Goal: Register for event/course

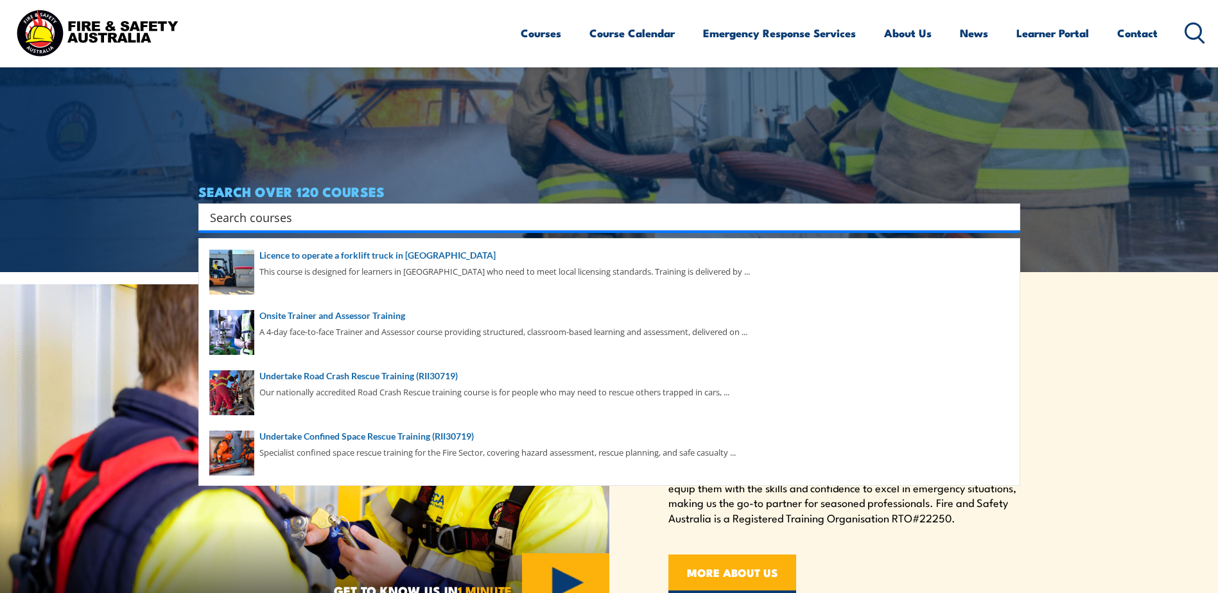
scroll to position [277, 0]
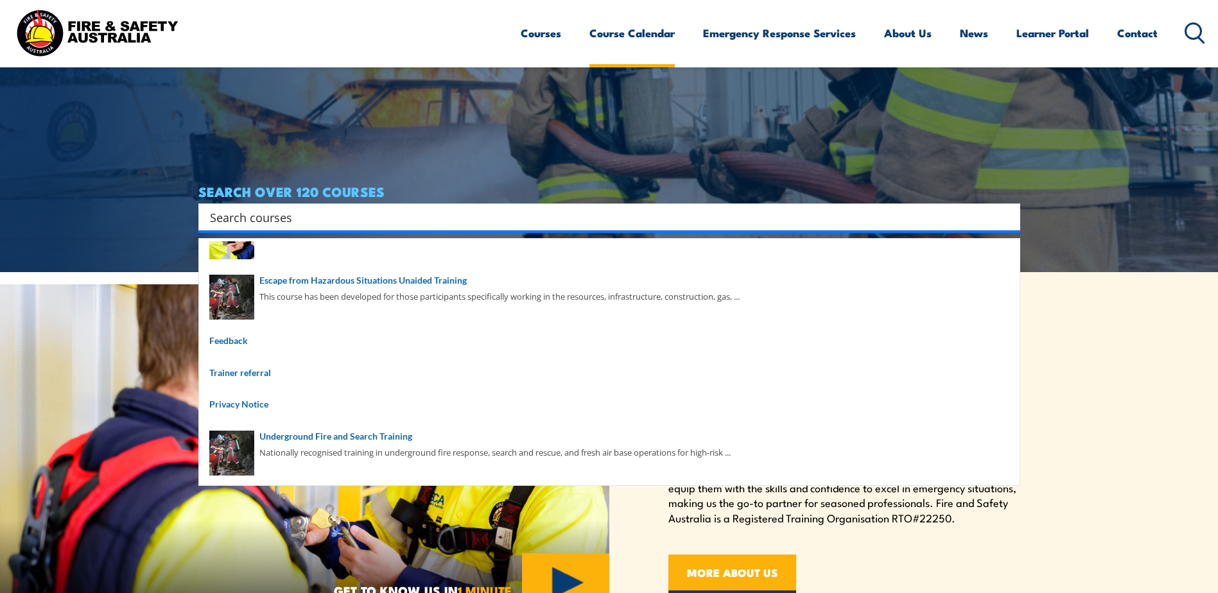
click at [610, 30] on link "Course Calendar" at bounding box center [631, 33] width 85 height 34
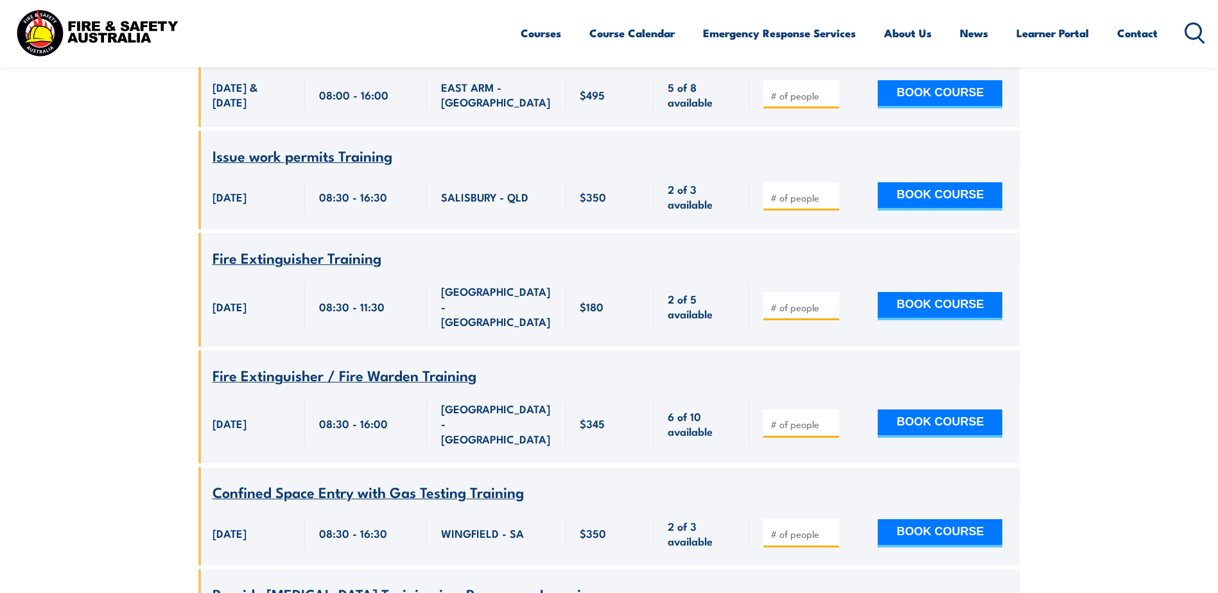
scroll to position [3018, 0]
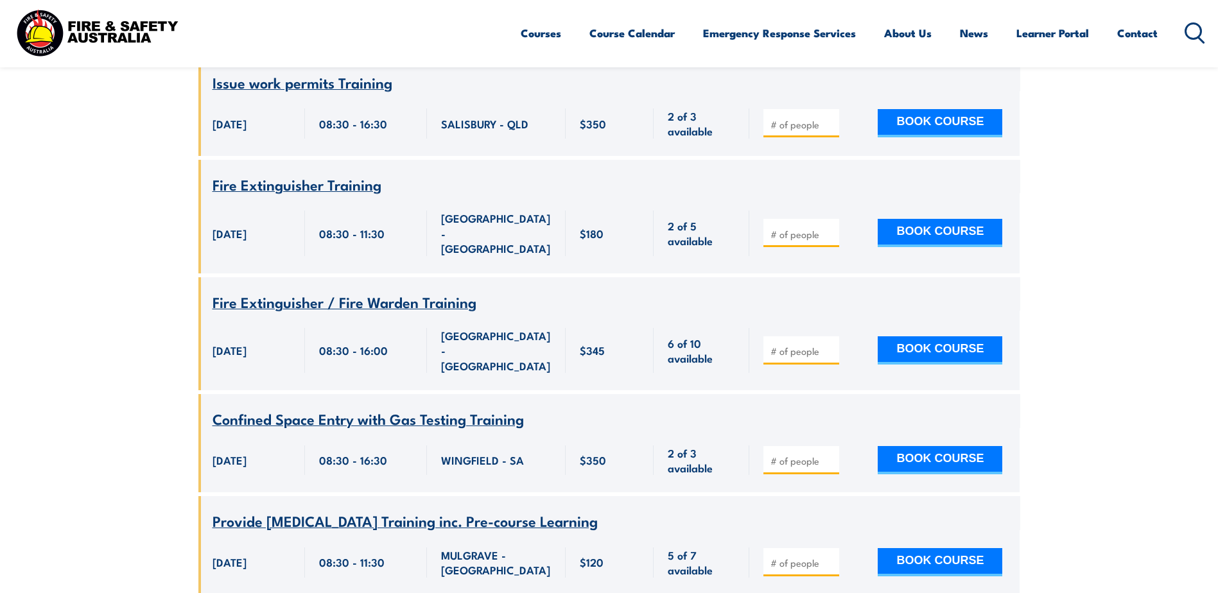
click at [268, 292] on span "Fire Extinguisher / Fire Warden Training" at bounding box center [345, 302] width 264 height 22
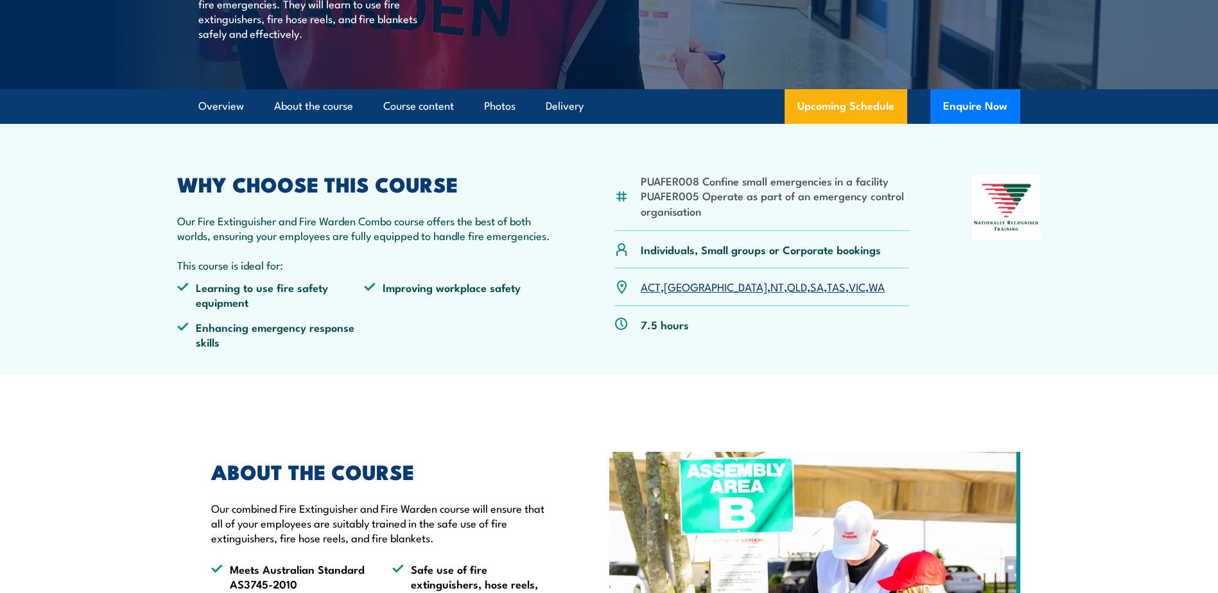
scroll to position [321, 0]
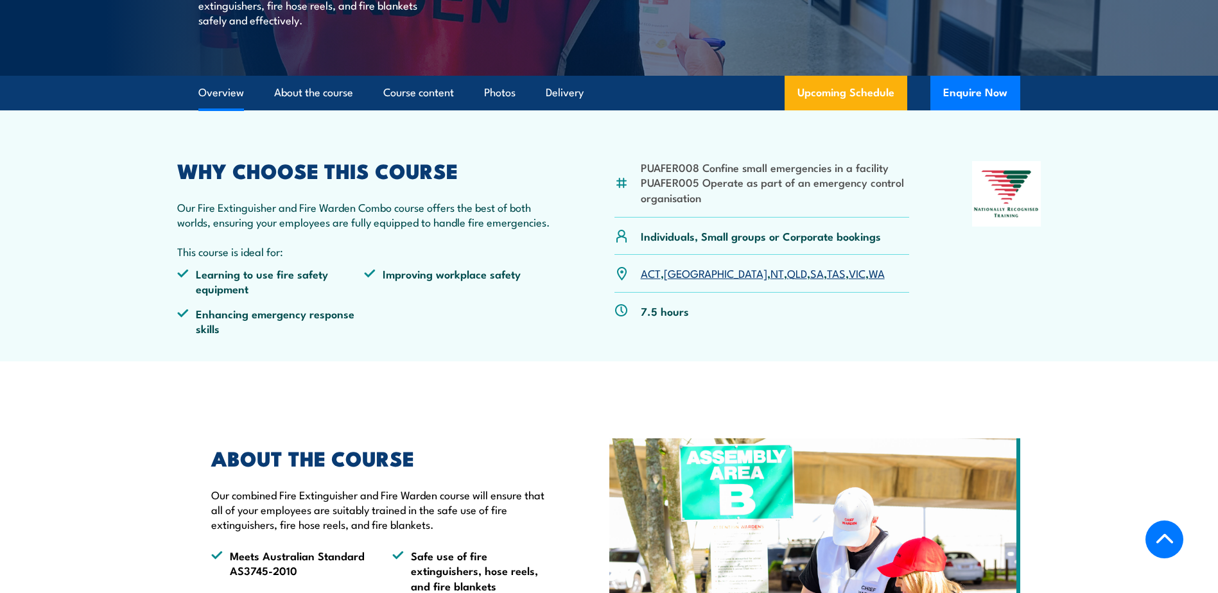
click at [650, 271] on link "ACT" at bounding box center [651, 272] width 20 height 15
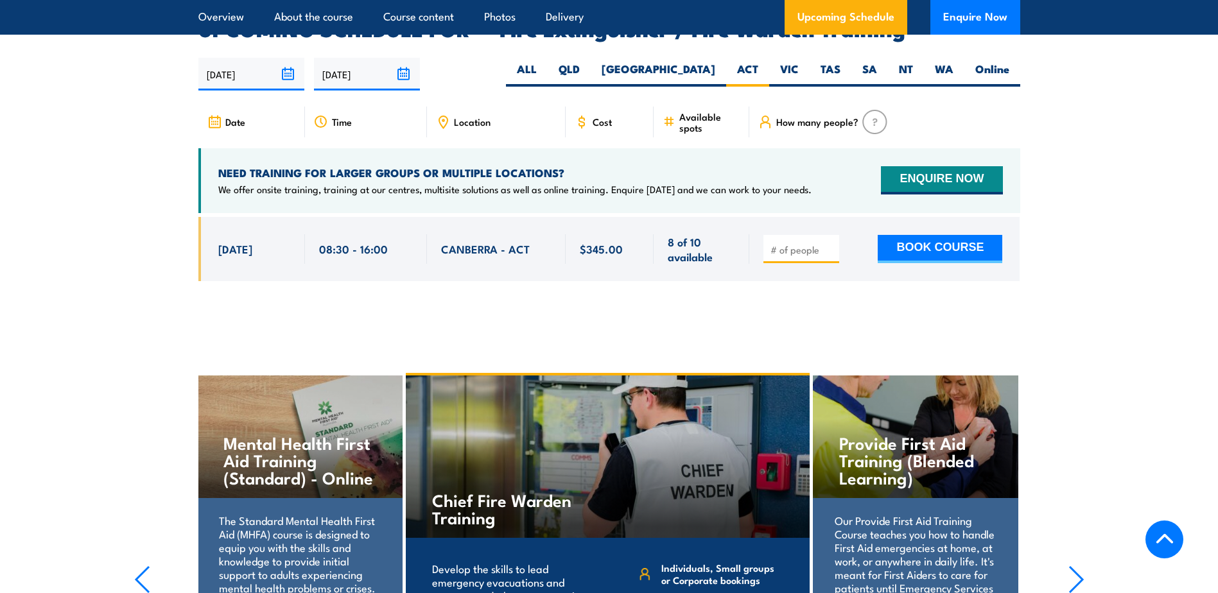
scroll to position [2044, 0]
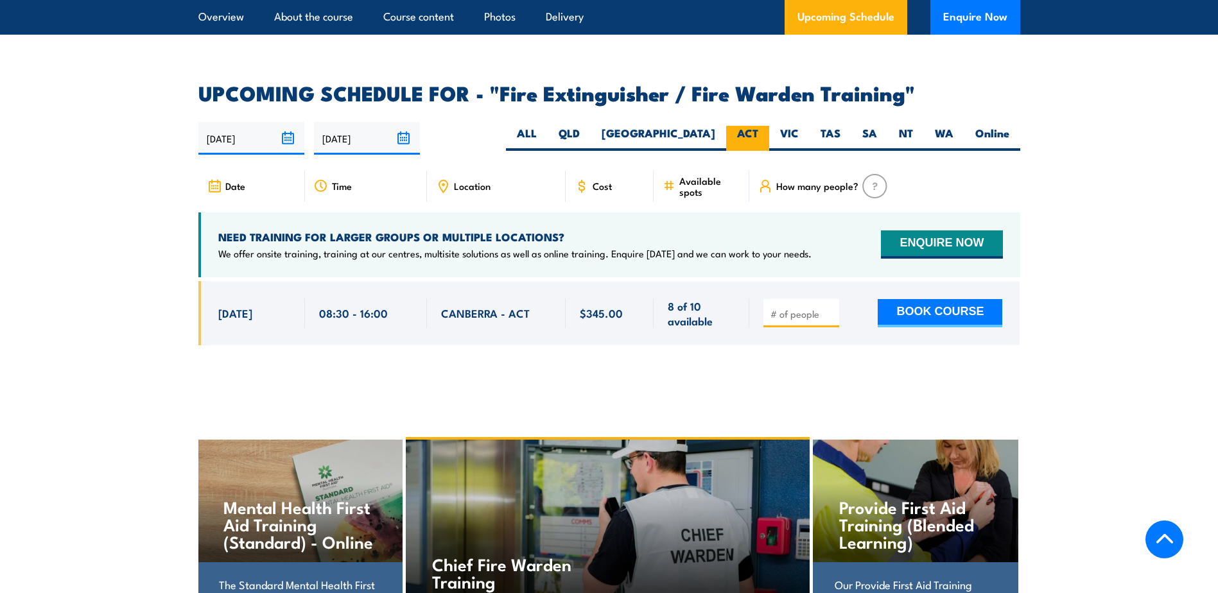
click at [745, 126] on label "ACT" at bounding box center [747, 138] width 43 height 25
click at [758, 126] on input "ACT" at bounding box center [762, 130] width 8 height 8
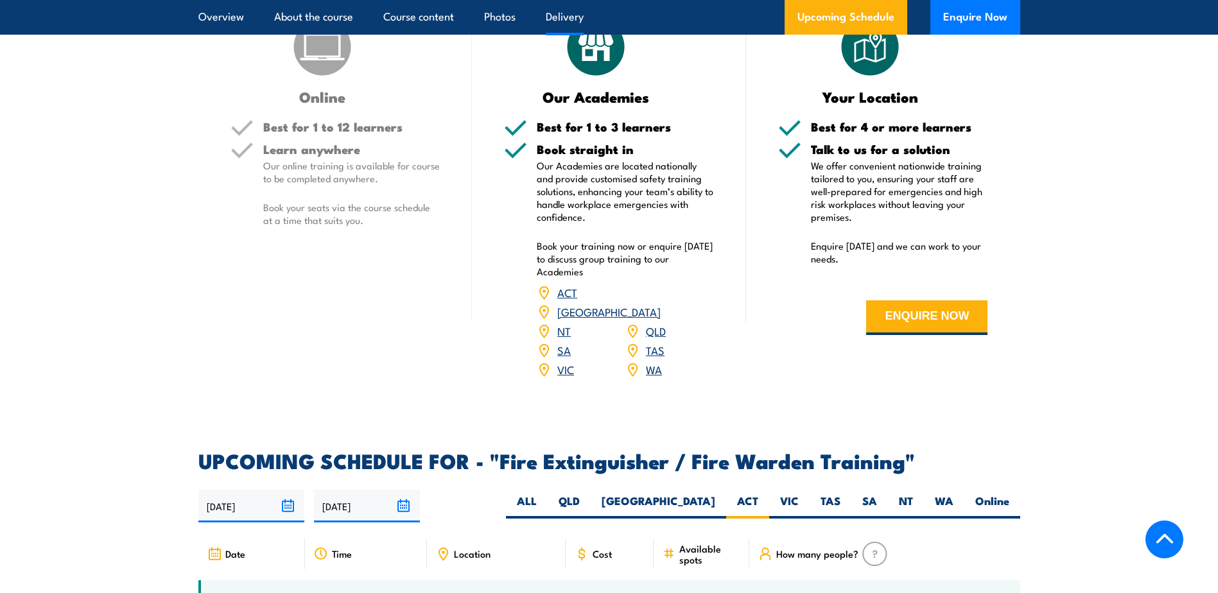
scroll to position [1659, 0]
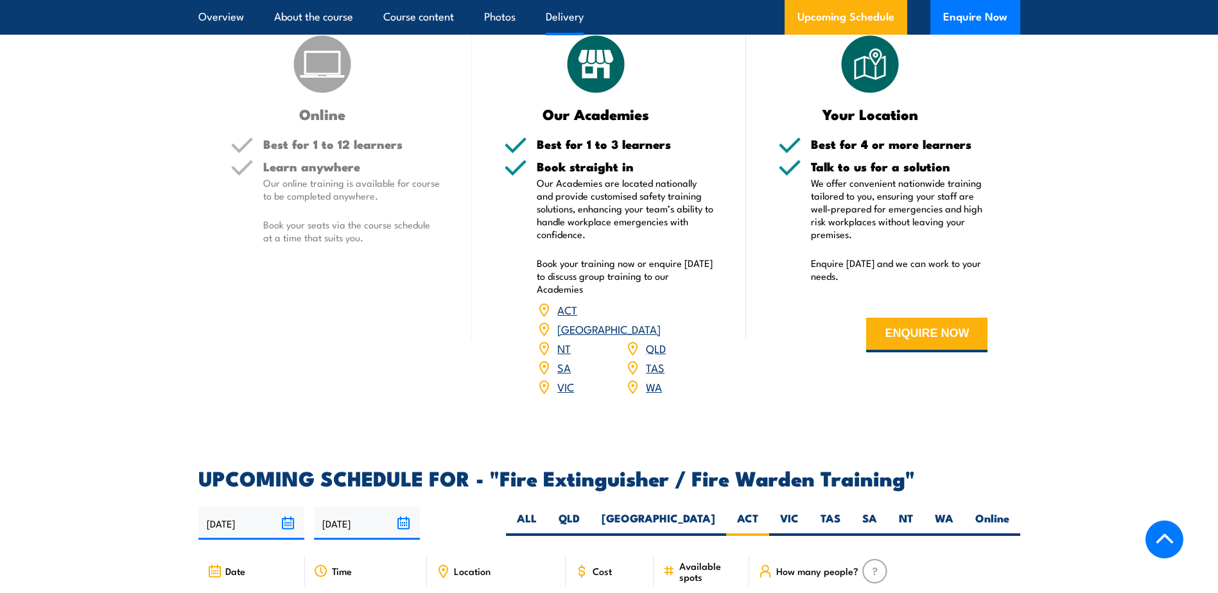
click at [566, 310] on link "ACT" at bounding box center [567, 309] width 20 height 15
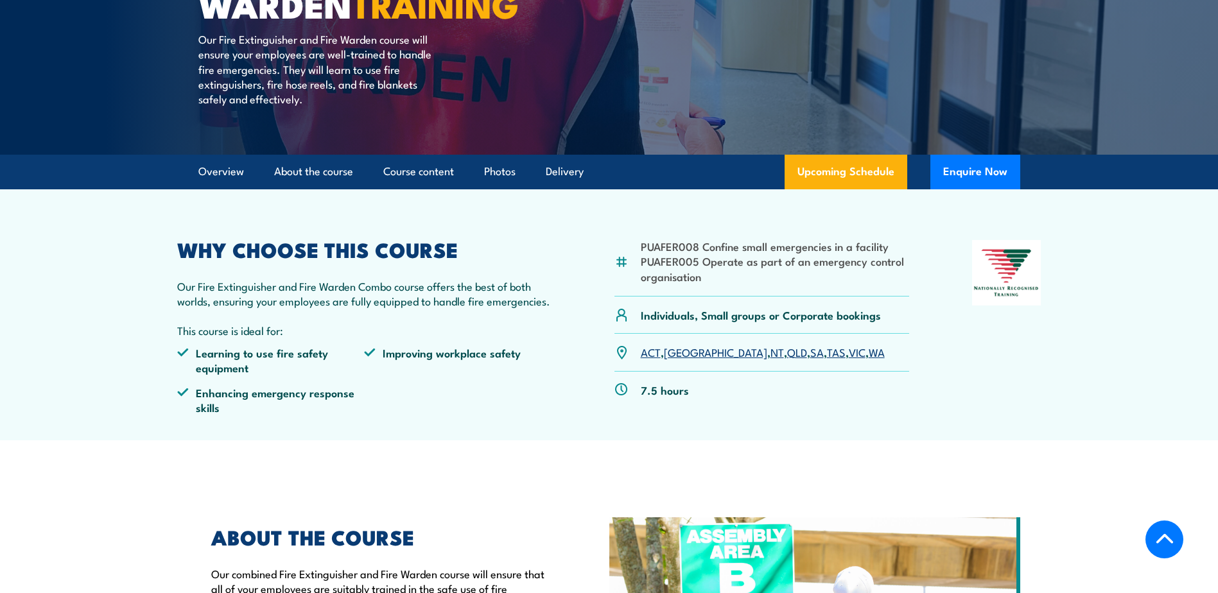
scroll to position [0, 0]
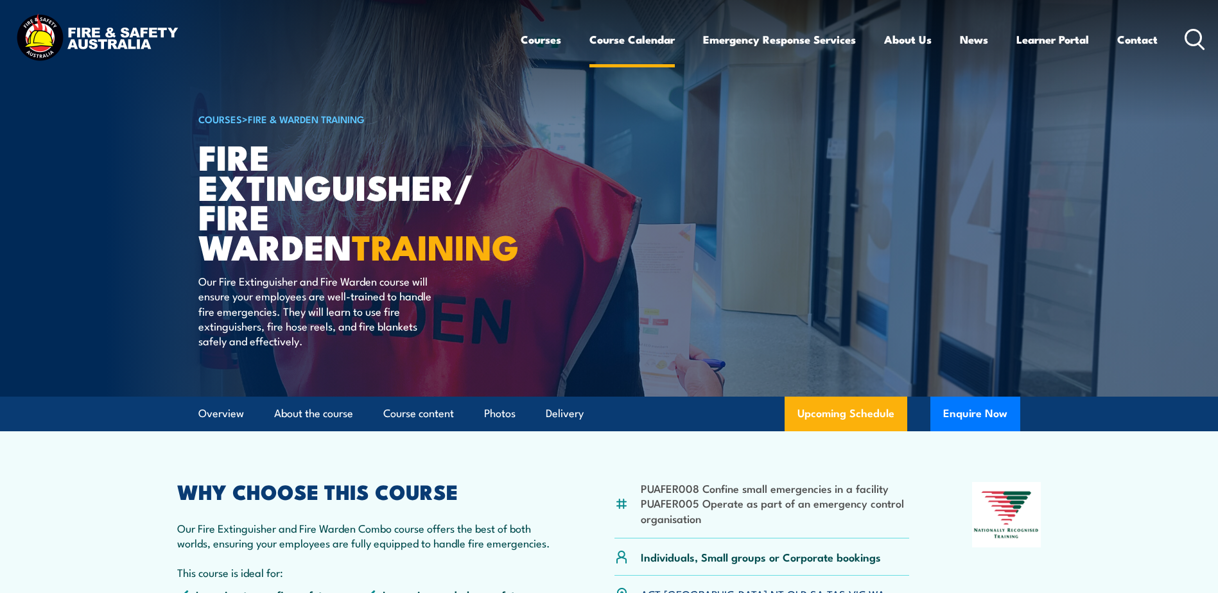
click at [623, 36] on link "Course Calendar" at bounding box center [631, 39] width 85 height 34
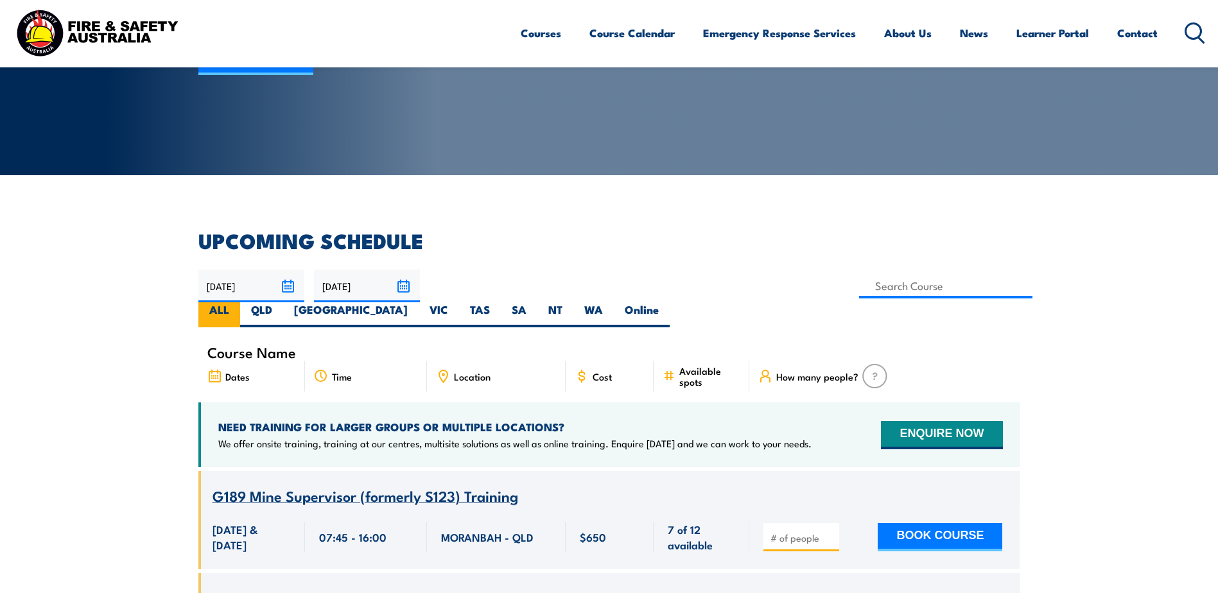
click at [240, 302] on label "ALL" at bounding box center [219, 314] width 42 height 25
click at [238, 302] on input "ALL" at bounding box center [233, 306] width 8 height 8
click at [419, 302] on label "[GEOGRAPHIC_DATA]" at bounding box center [350, 314] width 135 height 25
click at [416, 302] on input "[GEOGRAPHIC_DATA]" at bounding box center [412, 306] width 8 height 8
radio input "true"
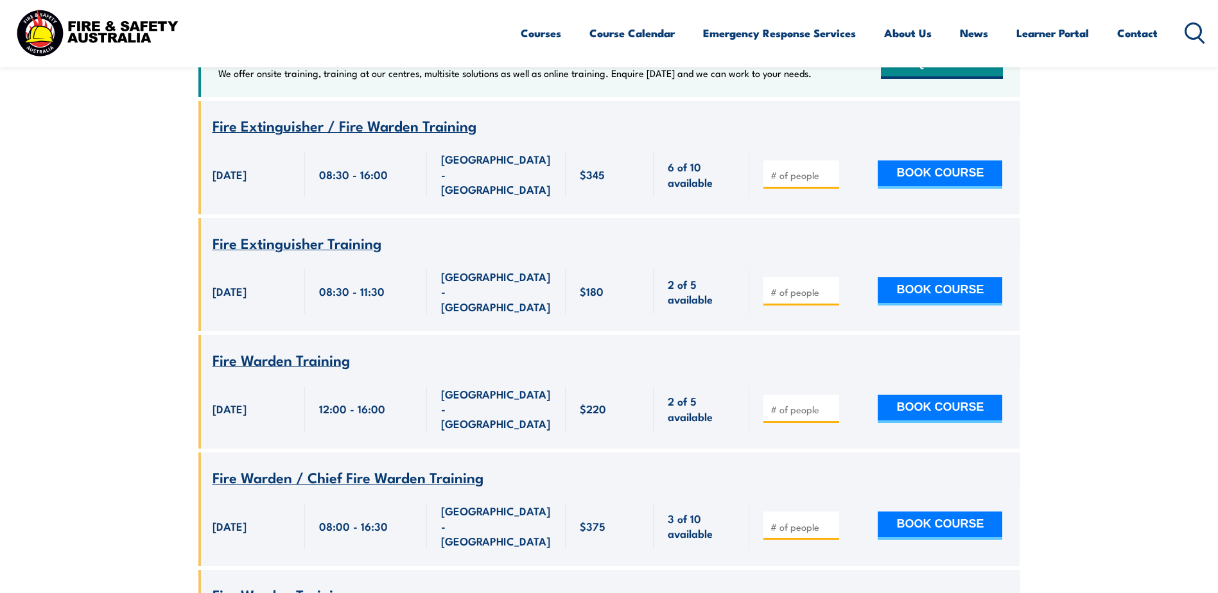
scroll to position [616, 0]
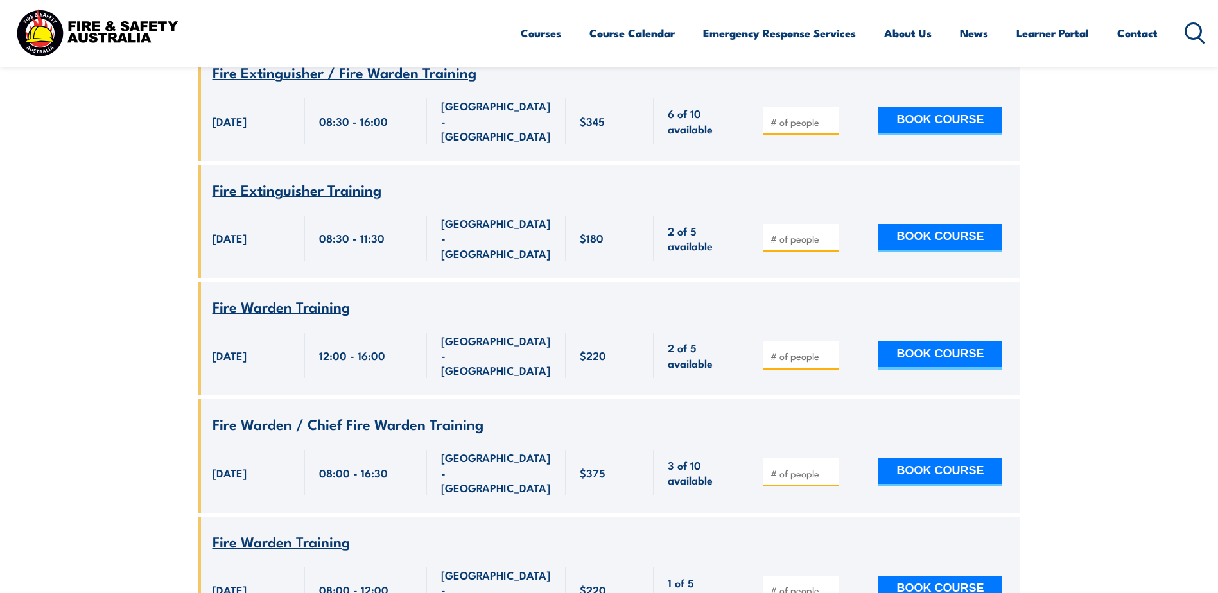
click at [392, 413] on span "Fire Warden / Chief Fire Warden Training" at bounding box center [348, 424] width 271 height 22
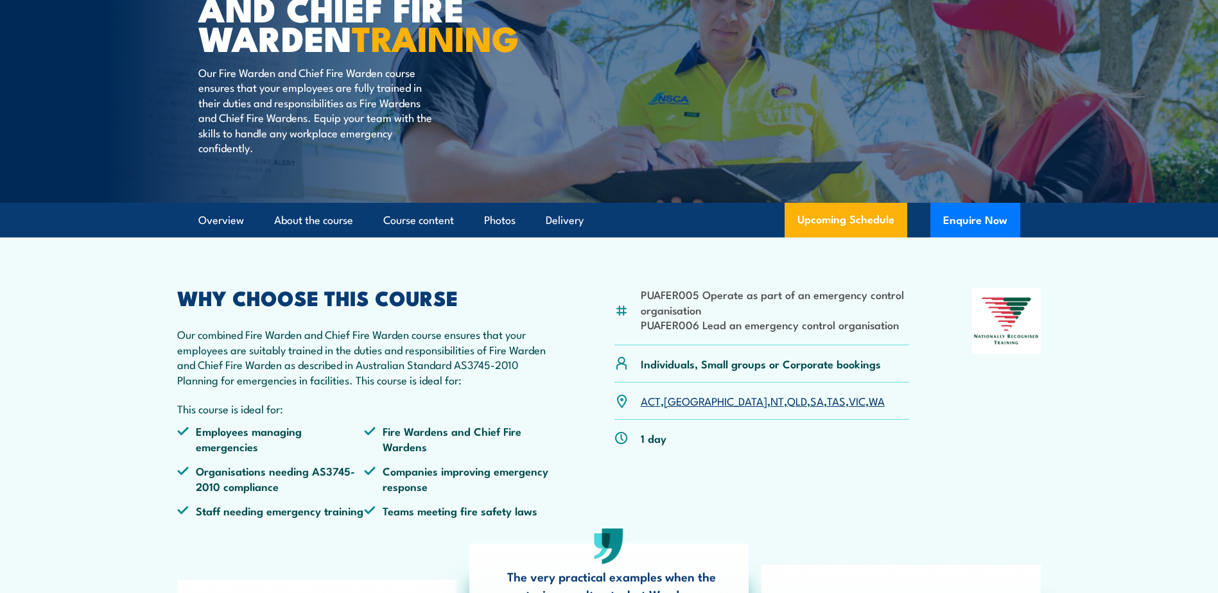
scroll to position [193, 0]
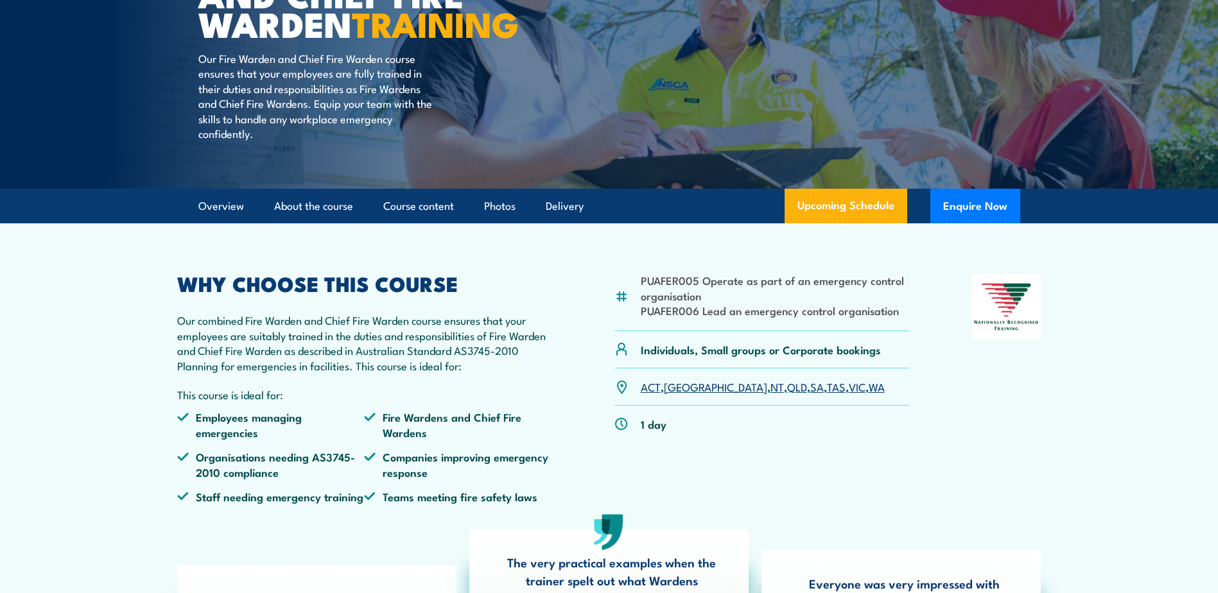
click at [648, 394] on link "ACT" at bounding box center [651, 386] width 20 height 15
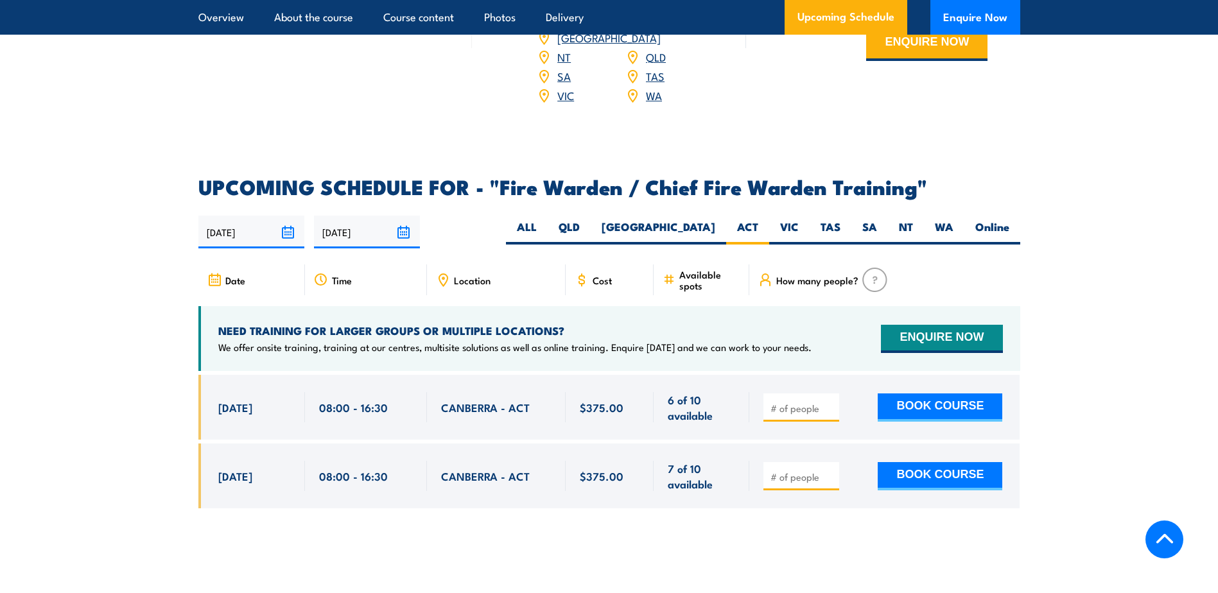
scroll to position [2082, 0]
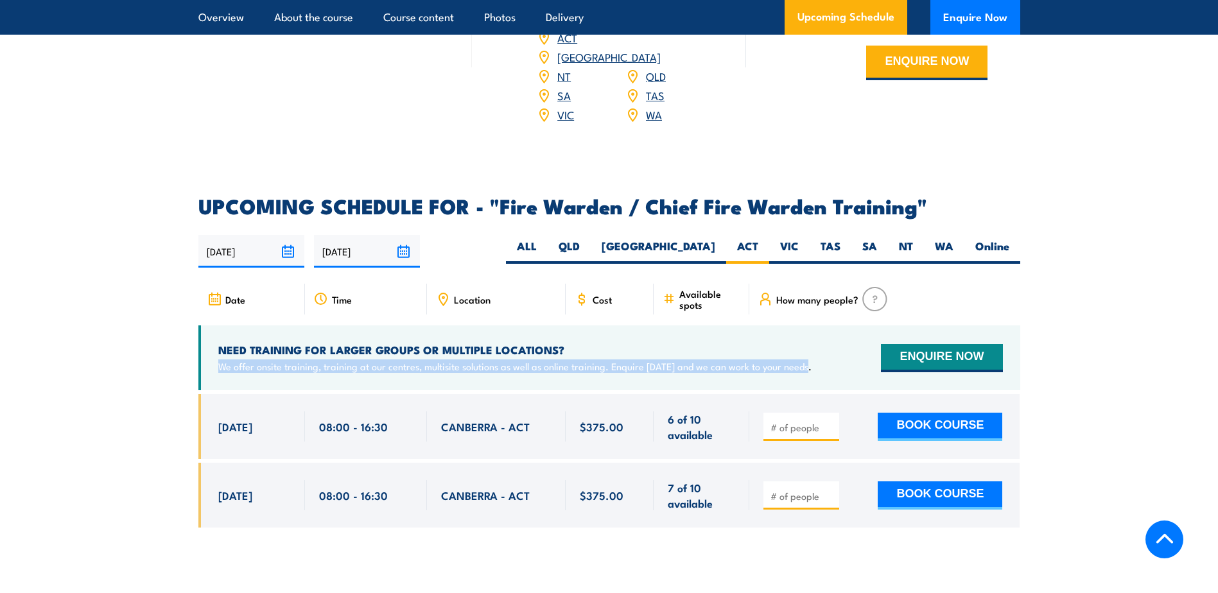
drag, startPoint x: 804, startPoint y: 362, endPoint x: 215, endPoint y: 370, distance: 588.9
click at [215, 370] on div "NEED TRAINING FOR LARGER GROUPS OR MULTIPLE LOCATIONS? We offer onsite training…" at bounding box center [609, 358] width 822 height 65
click at [826, 367] on div "NEED TRAINING FOR LARGER GROUPS OR MULTIPLE LOCATIONS? We offer onsite training…" at bounding box center [609, 358] width 822 height 65
drag, startPoint x: 801, startPoint y: 365, endPoint x: 218, endPoint y: 363, distance: 583.7
click at [218, 363] on p "We offer onsite training, training at our centres, multisite solutions as well …" at bounding box center [514, 366] width 593 height 13
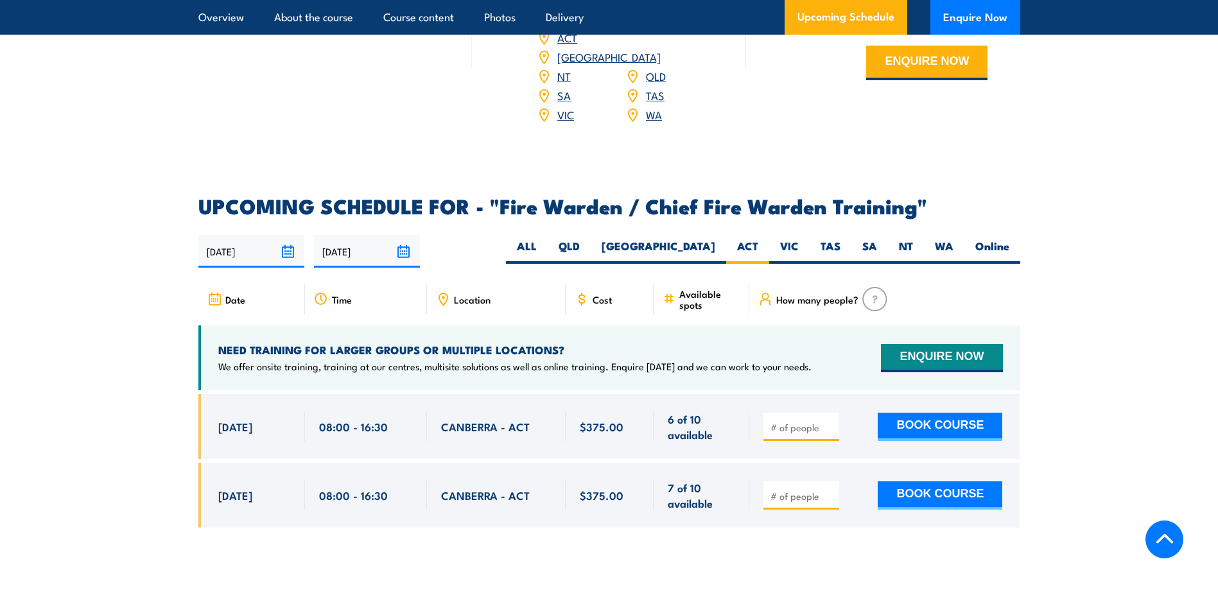
click at [813, 363] on div "NEED TRAINING FOR LARGER GROUPS OR MULTIPLE LOCATIONS? We offer onsite training…" at bounding box center [609, 358] width 822 height 65
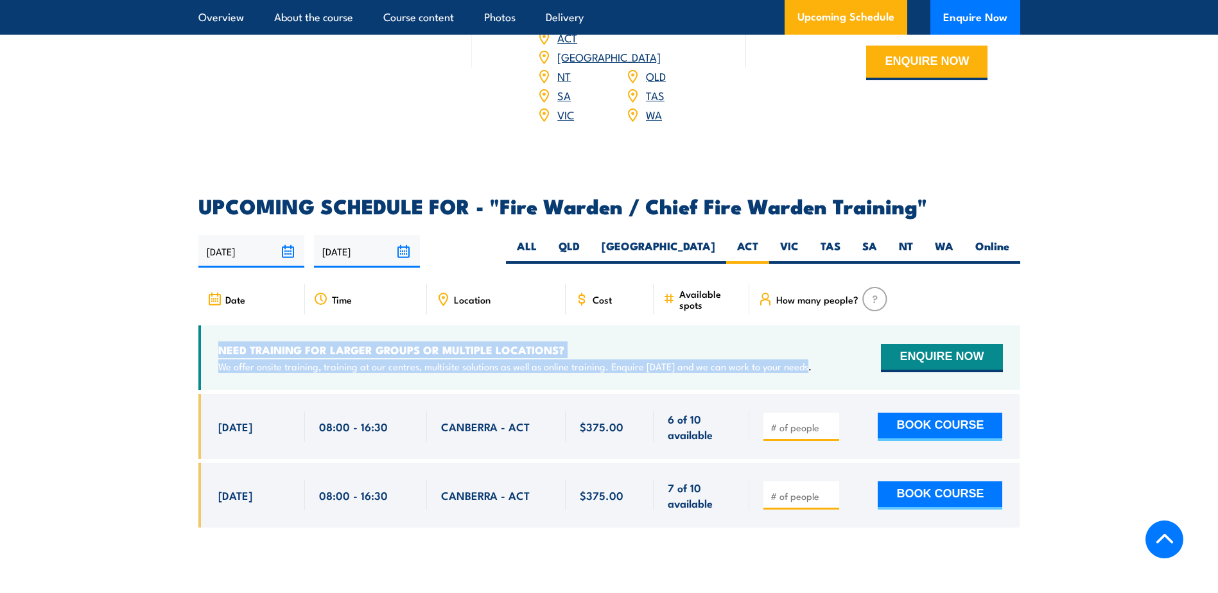
drag, startPoint x: 805, startPoint y: 362, endPoint x: 203, endPoint y: 347, distance: 601.8
click at [203, 347] on div "NEED TRAINING FOR LARGER GROUPS OR MULTIPLE LOCATIONS? We offer onsite training…" at bounding box center [609, 358] width 822 height 65
click at [818, 363] on div "NEED TRAINING FOR LARGER GROUPS OR MULTIPLE LOCATIONS? We offer onsite training…" at bounding box center [609, 358] width 822 height 65
drag, startPoint x: 814, startPoint y: 365, endPoint x: 205, endPoint y: 346, distance: 608.4
click at [205, 346] on div "NEED TRAINING FOR LARGER GROUPS OR MULTIPLE LOCATIONS? We offer onsite training…" at bounding box center [609, 358] width 822 height 65
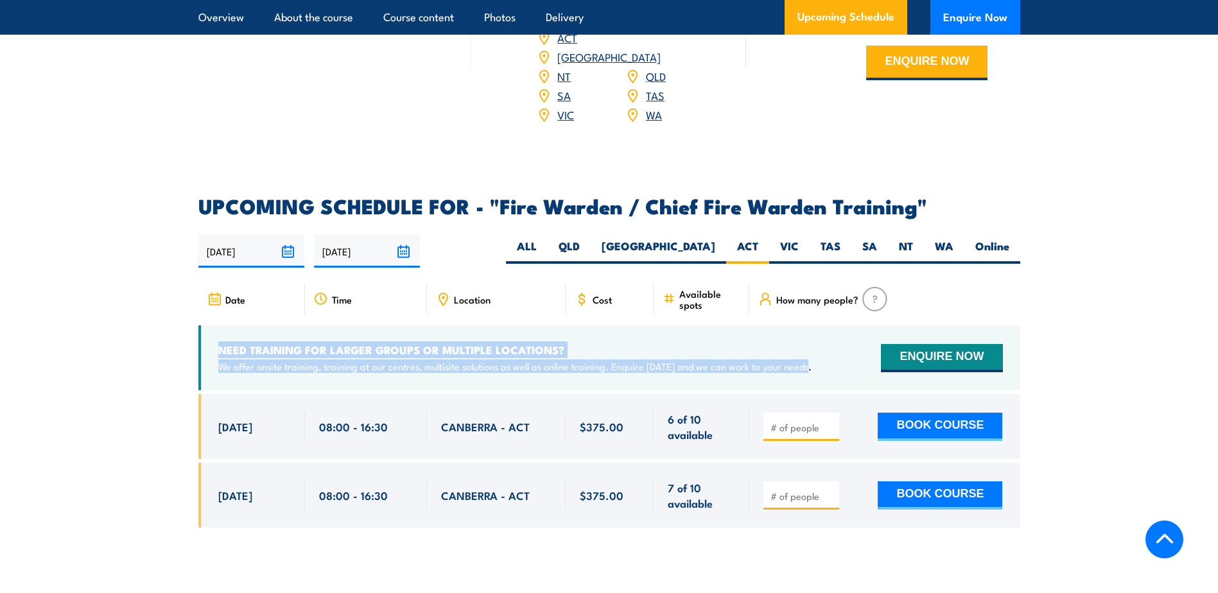
click at [811, 362] on div "NEED TRAINING FOR LARGER GROUPS OR MULTIPLE LOCATIONS? We offer onsite training…" at bounding box center [609, 358] width 822 height 65
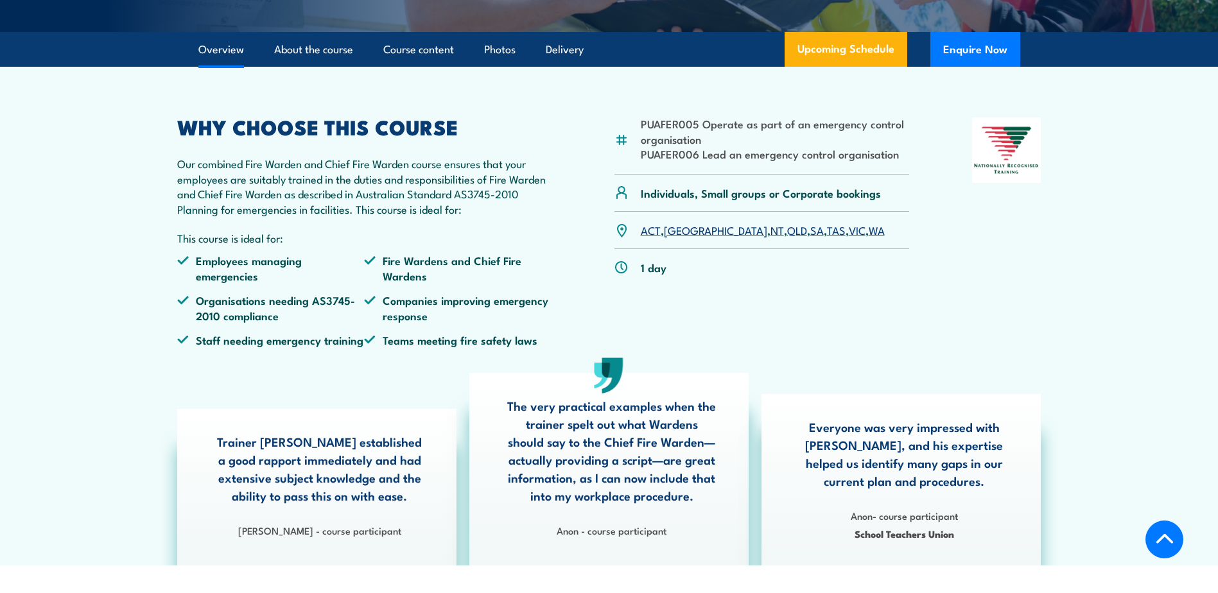
scroll to position [321, 0]
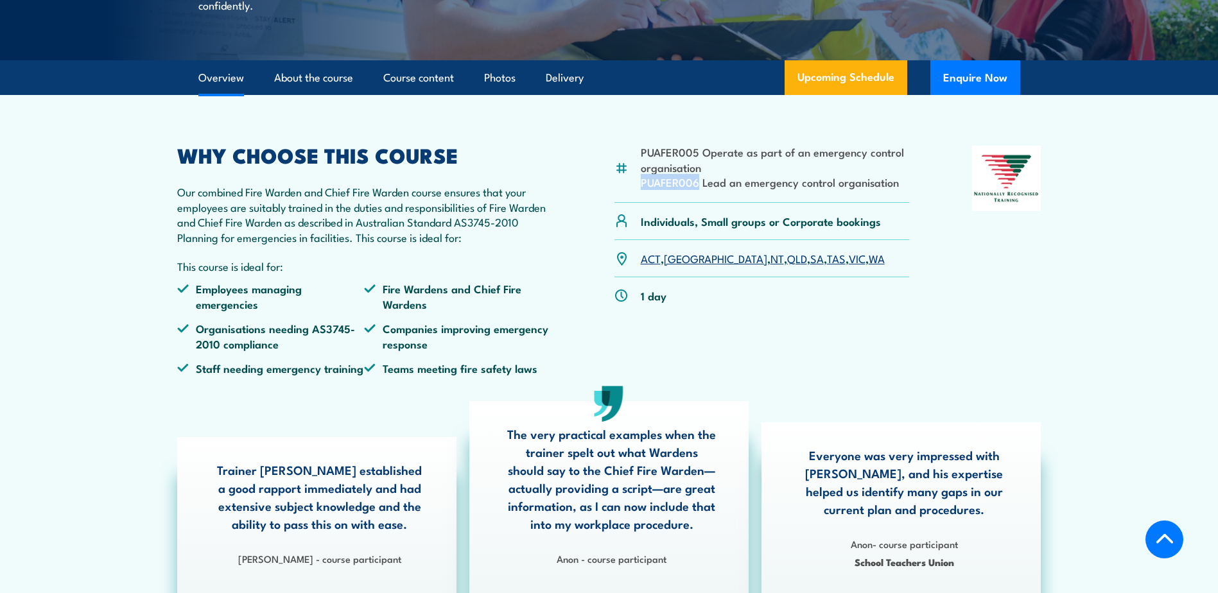
drag, startPoint x: 699, startPoint y: 214, endPoint x: 643, endPoint y: 211, distance: 56.0
click at [643, 189] on li "PUAFER006 Lead an emergency control organisation" at bounding box center [775, 182] width 269 height 15
drag, startPoint x: 643, startPoint y: 211, endPoint x: 706, endPoint y: 214, distance: 63.0
click at [706, 189] on li "PUAFER006 Lead an emergency control organisation" at bounding box center [775, 182] width 269 height 15
drag, startPoint x: 703, startPoint y: 212, endPoint x: 896, endPoint y: 213, distance: 193.3
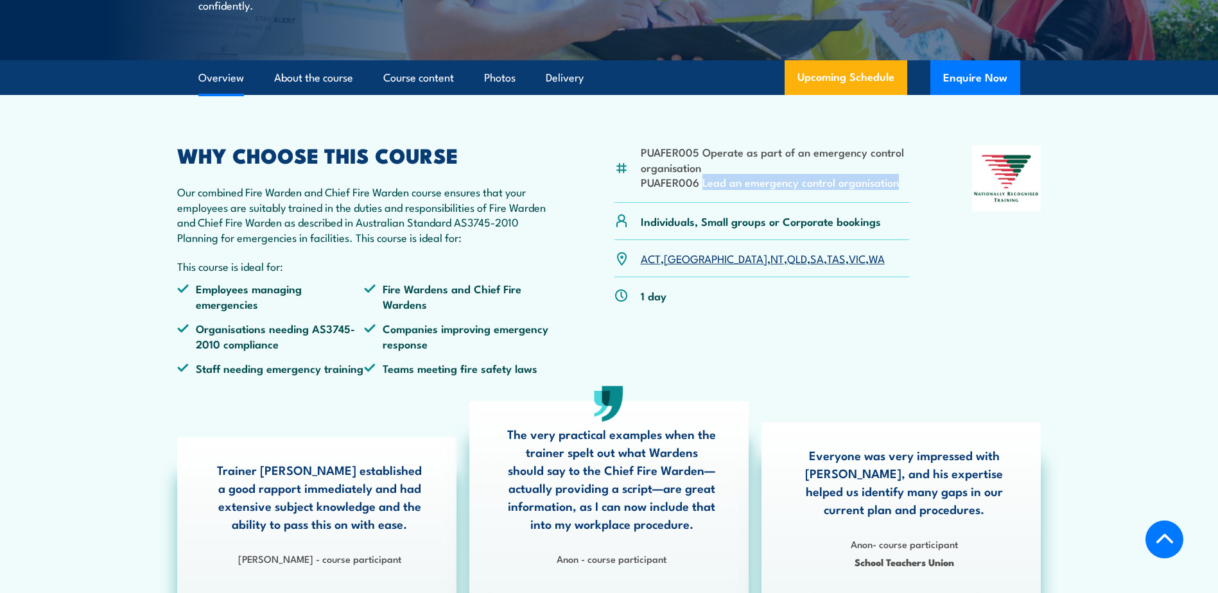
click at [896, 189] on li "PUAFER006 Lead an emergency control organisation" at bounding box center [775, 182] width 269 height 15
drag, startPoint x: 896, startPoint y: 213, endPoint x: 756, endPoint y: 214, distance: 140.0
click at [763, 189] on li "PUAFER006 Lead an emergency control organisation" at bounding box center [775, 182] width 269 height 15
drag, startPoint x: 702, startPoint y: 214, endPoint x: 894, endPoint y: 214, distance: 192.0
click at [894, 189] on li "PUAFER006 Lead an emergency control organisation" at bounding box center [775, 182] width 269 height 15
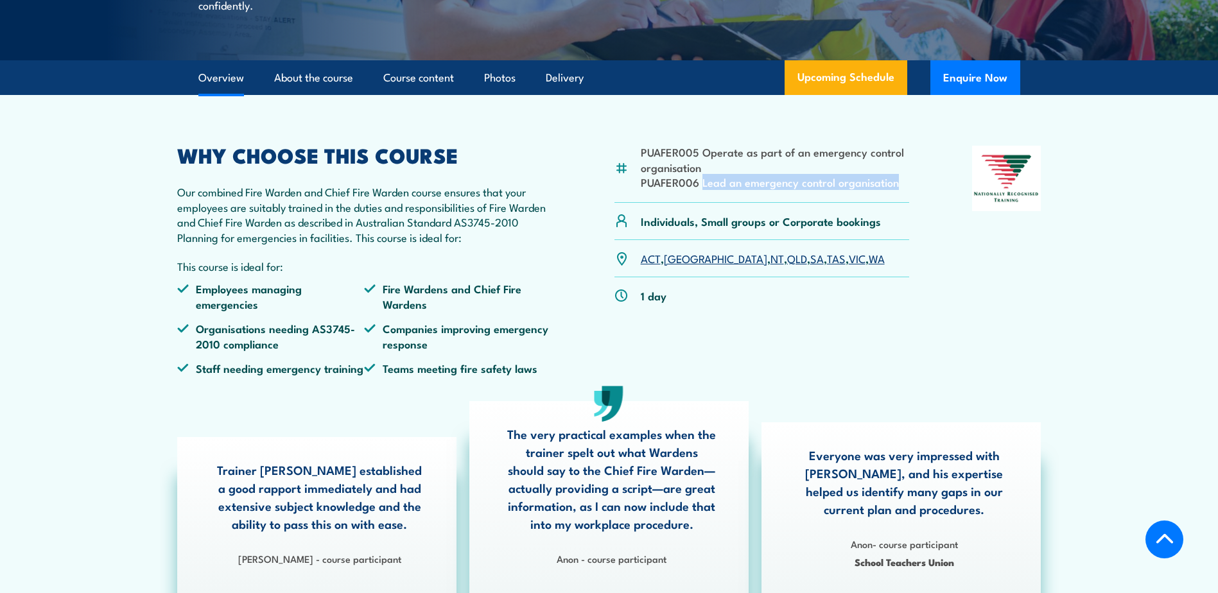
click at [737, 202] on div "PUAFER005 Operate as part of an emergency control organisation PUAFER006 Lead a…" at bounding box center [761, 174] width 295 height 57
drag, startPoint x: 701, startPoint y: 211, endPoint x: 895, endPoint y: 218, distance: 194.0
click at [895, 189] on li "PUAFER006 Lead an emergency control organisation" at bounding box center [775, 182] width 269 height 15
click at [752, 363] on div "PUAFER005 Operate as part of an emergency control organisation PUAFER006 Lead a…" at bounding box center [761, 266] width 295 height 240
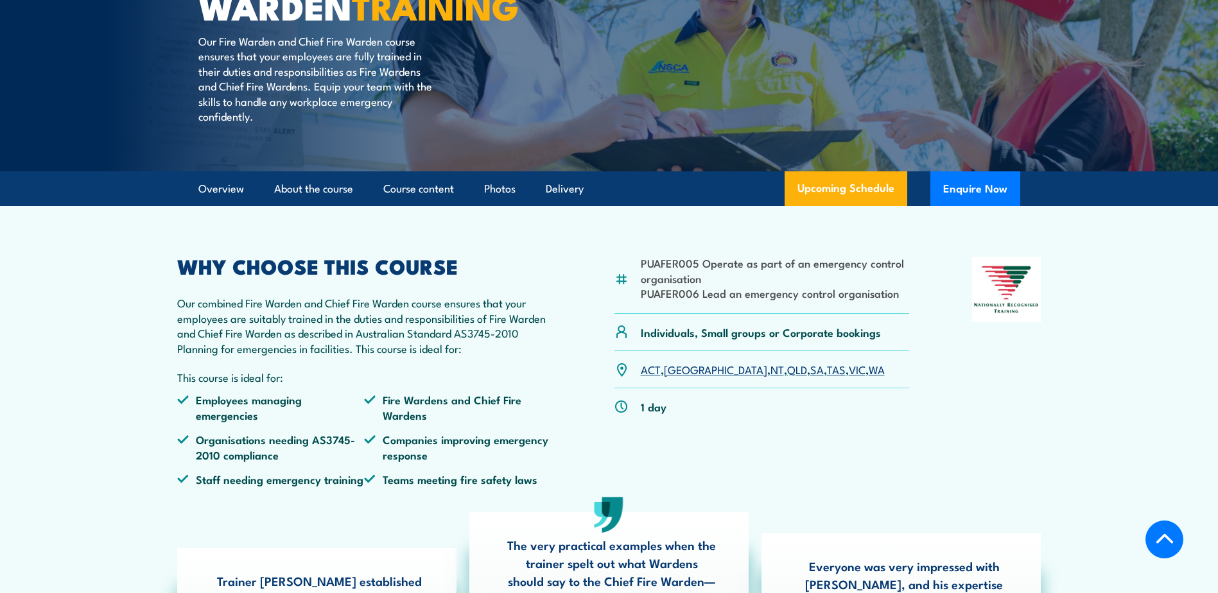
scroll to position [193, 0]
